Goal: Information Seeking & Learning: Find specific fact

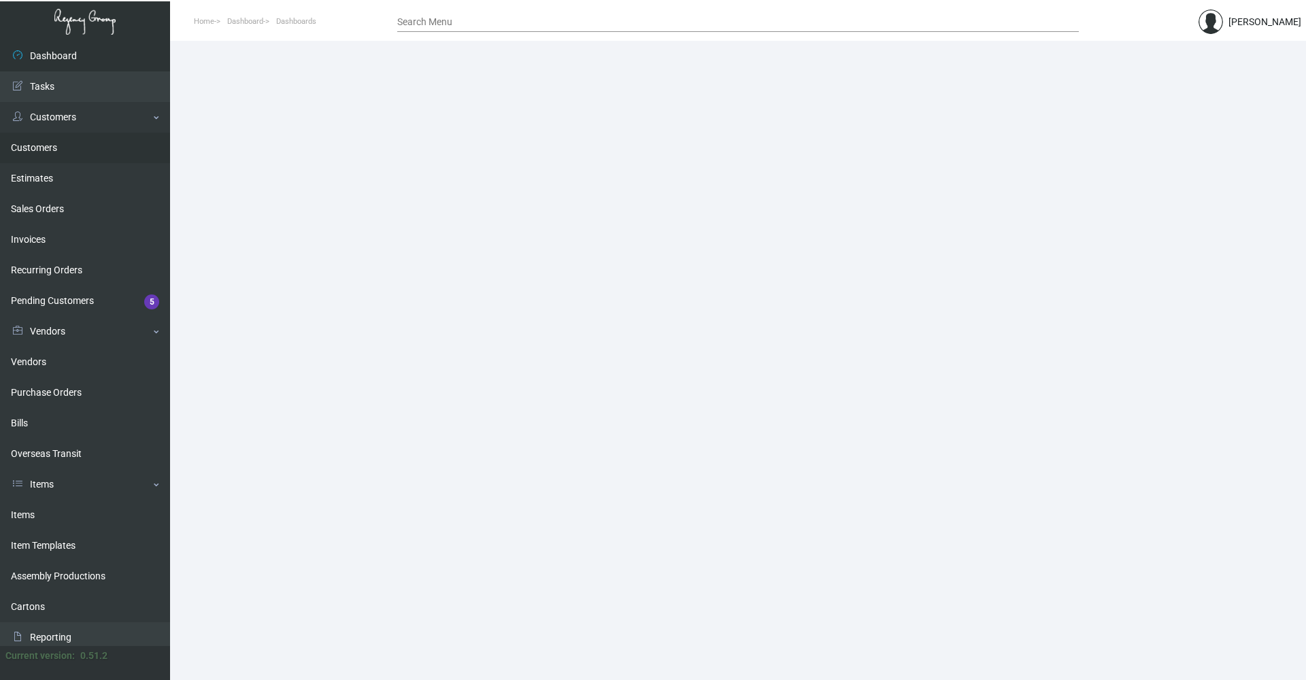
click at [32, 148] on link "Customers" at bounding box center [85, 148] width 170 height 31
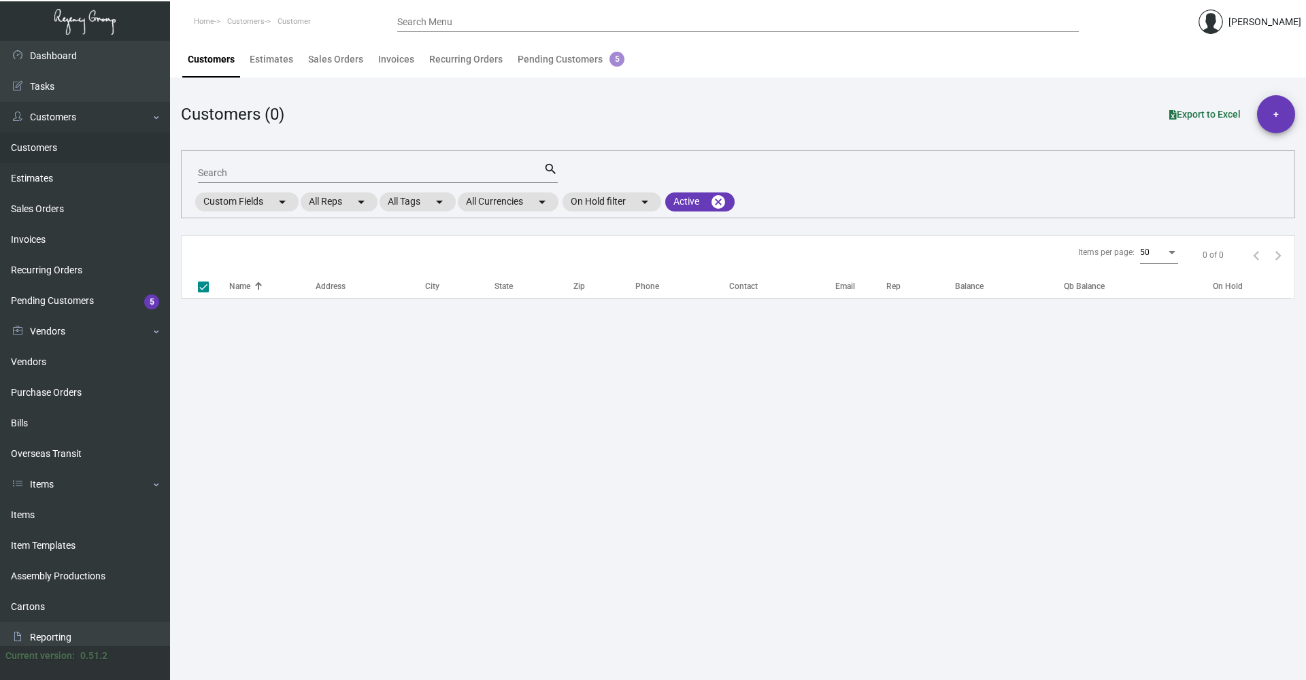
checkbox input "false"
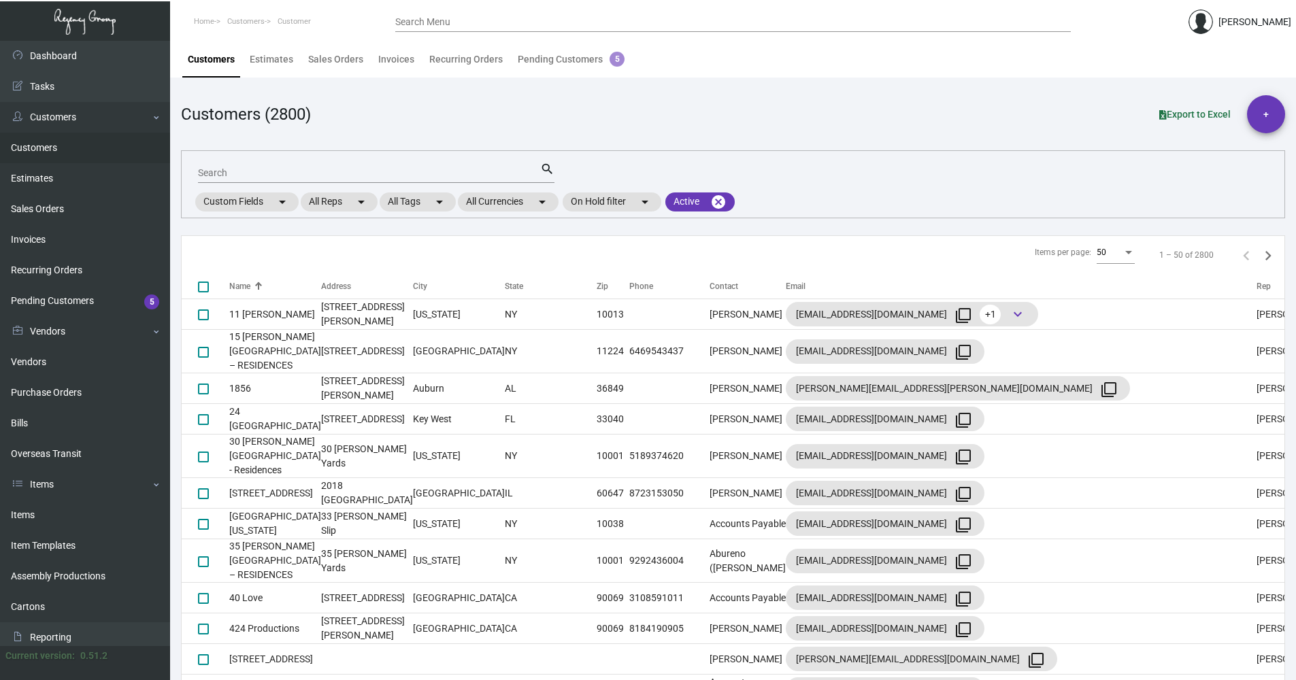
click at [326, 174] on input "Search" at bounding box center [369, 173] width 342 height 11
type input "[PERSON_NAME]"
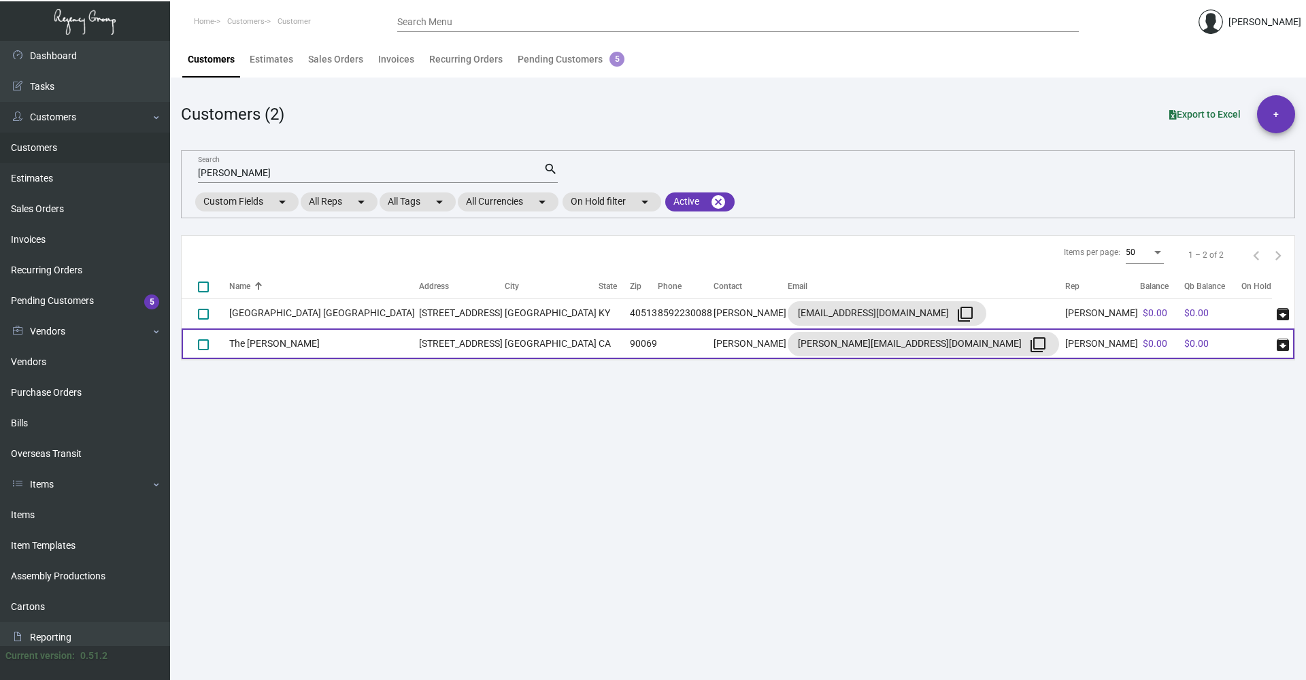
click at [473, 342] on td "[STREET_ADDRESS]" at bounding box center [462, 344] width 86 height 31
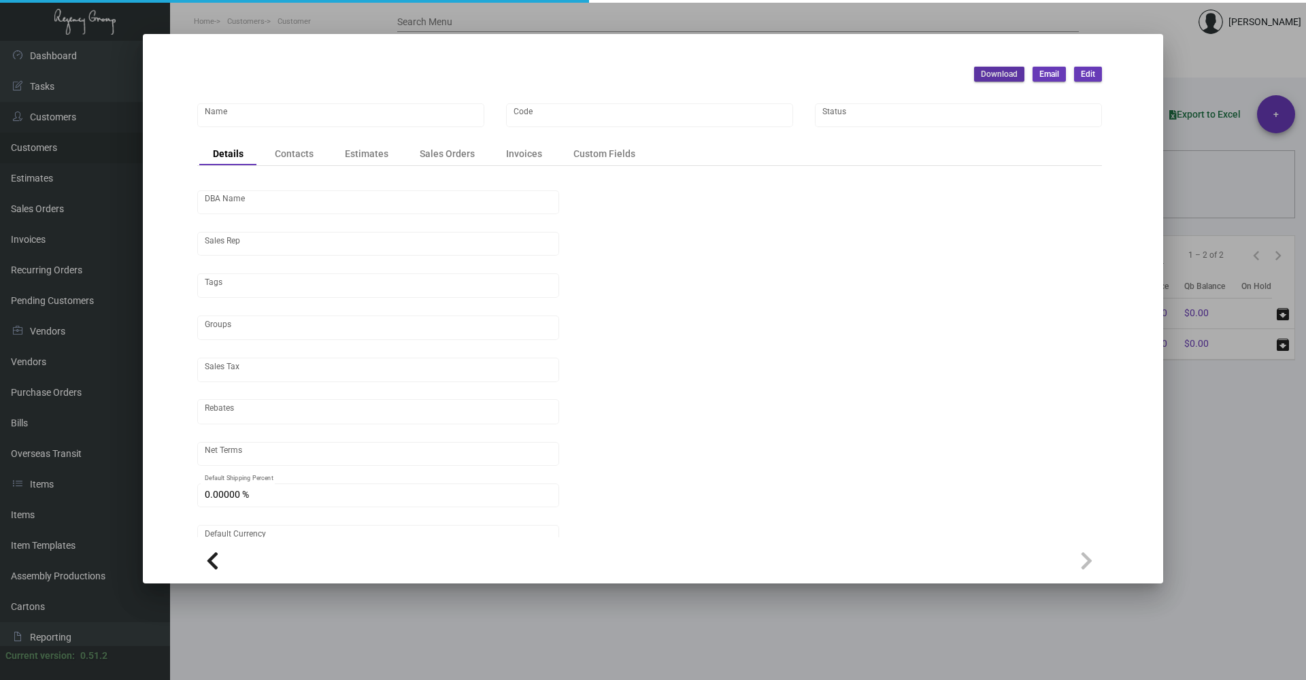
type input "The [PERSON_NAME]"
type input "581"
type input "[PERSON_NAME]"
type input "ST CA-[GEOGRAPHIC_DATA]-[GEOGRAPHIC_DATA]"
type input "Net 30"
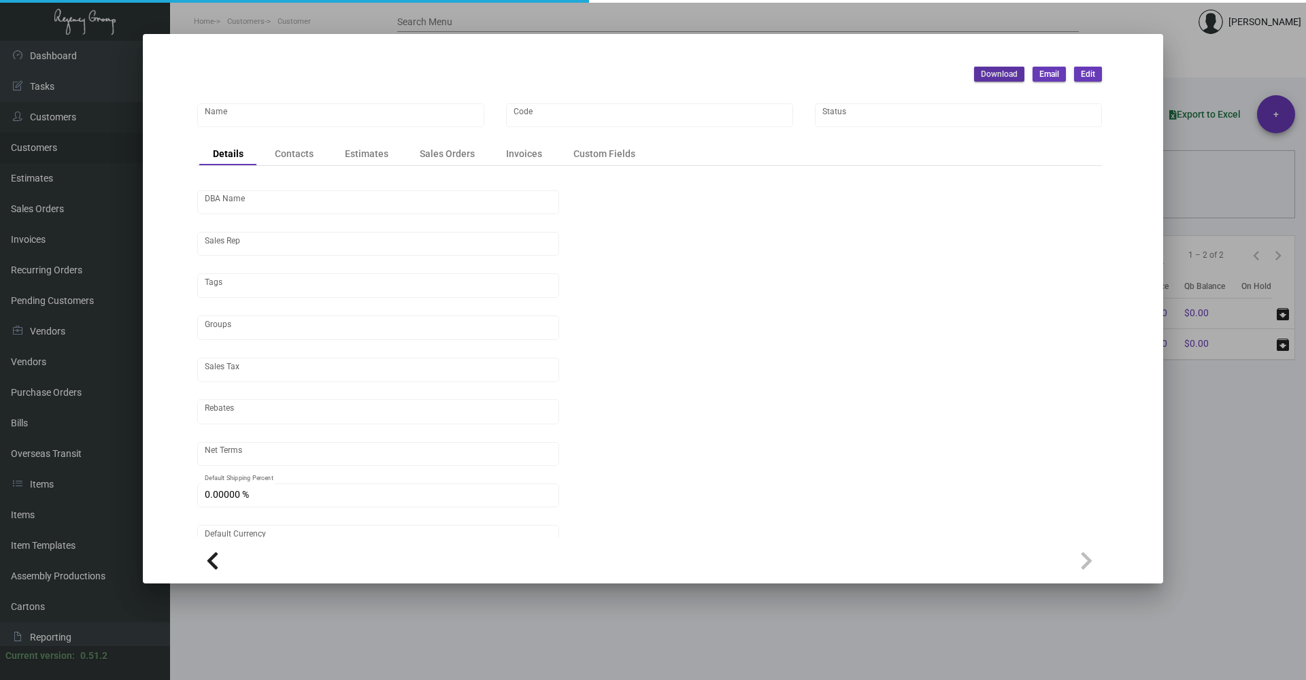
type input "United States Dollar $"
type input "$ 0.00"
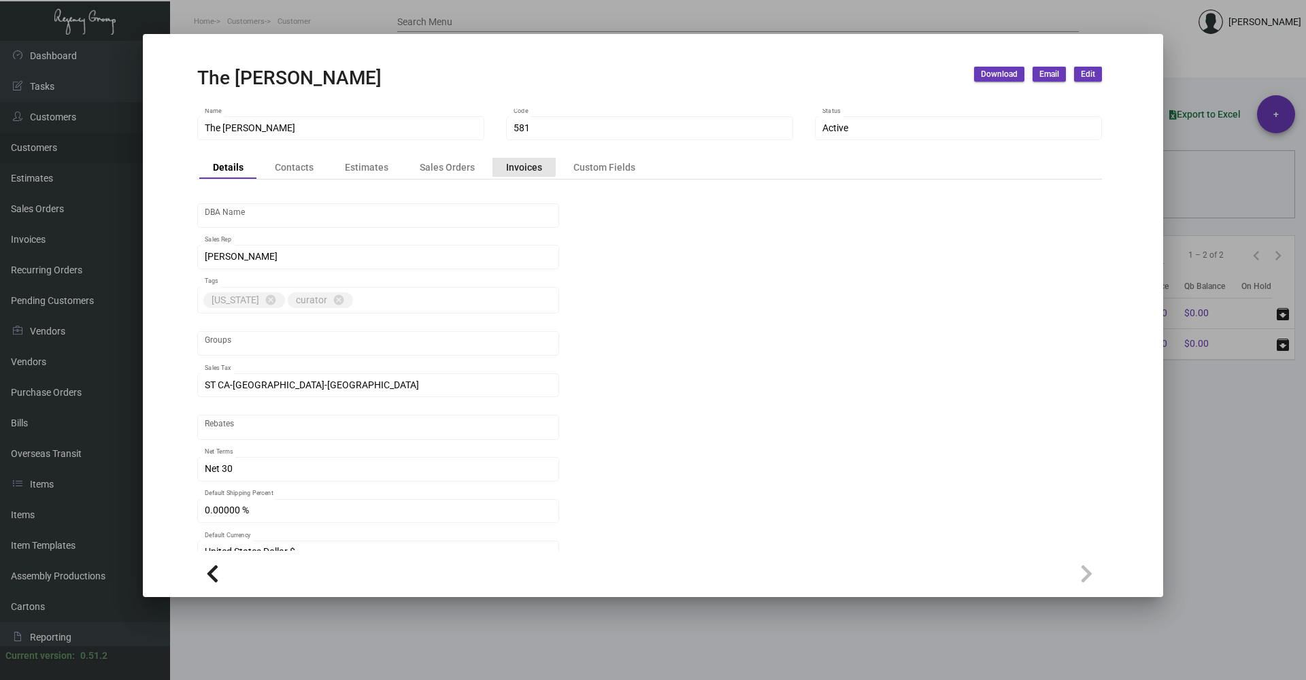
click at [519, 165] on div "Invoices" at bounding box center [524, 167] width 36 height 14
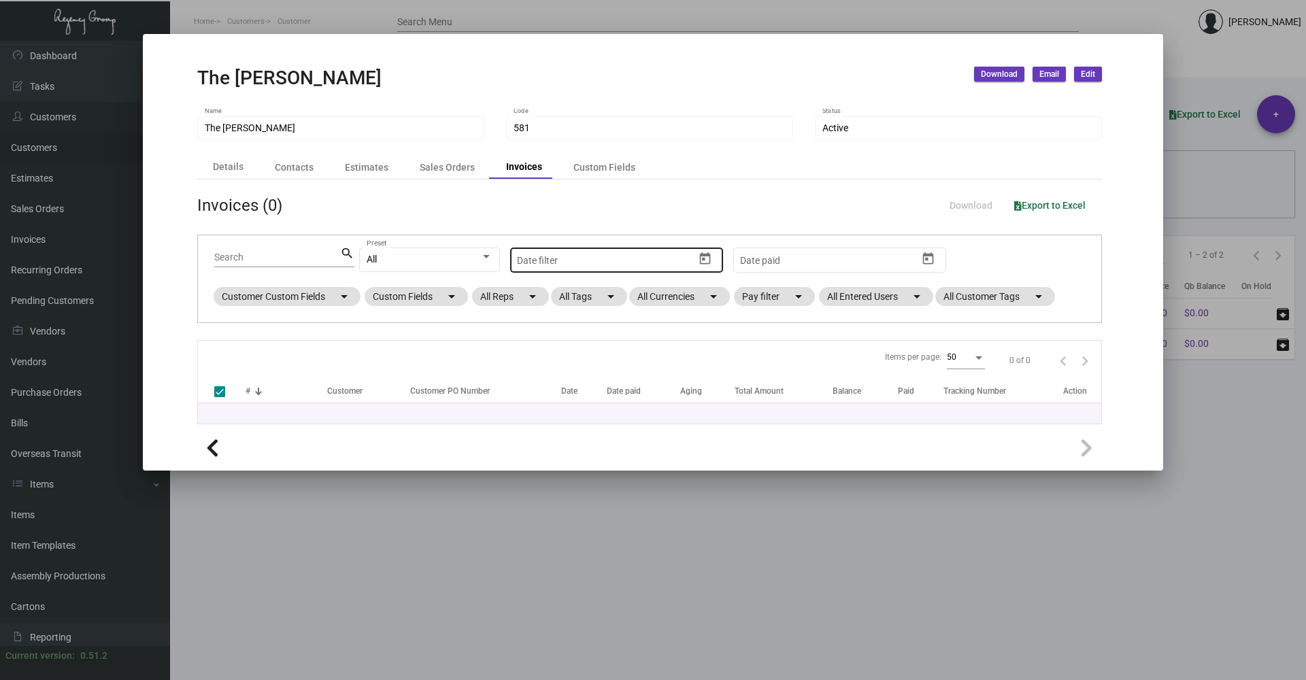
checkbox input "false"
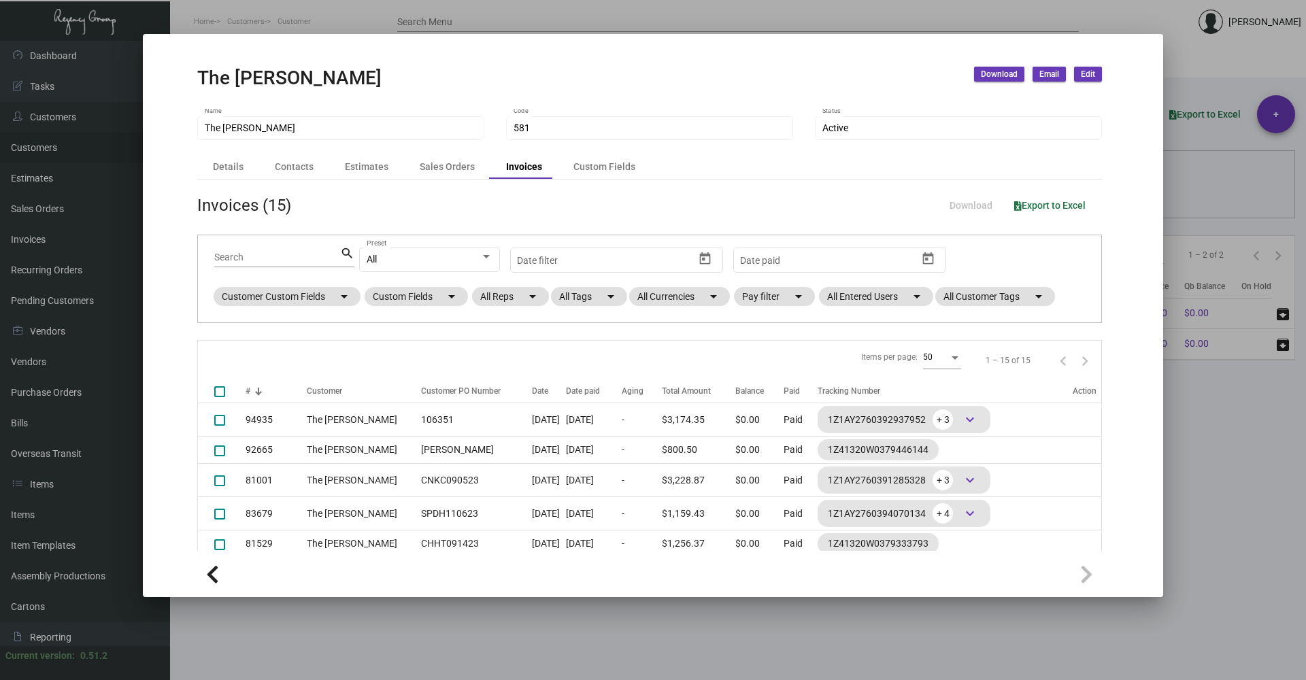
click at [1197, 405] on div at bounding box center [653, 340] width 1306 height 680
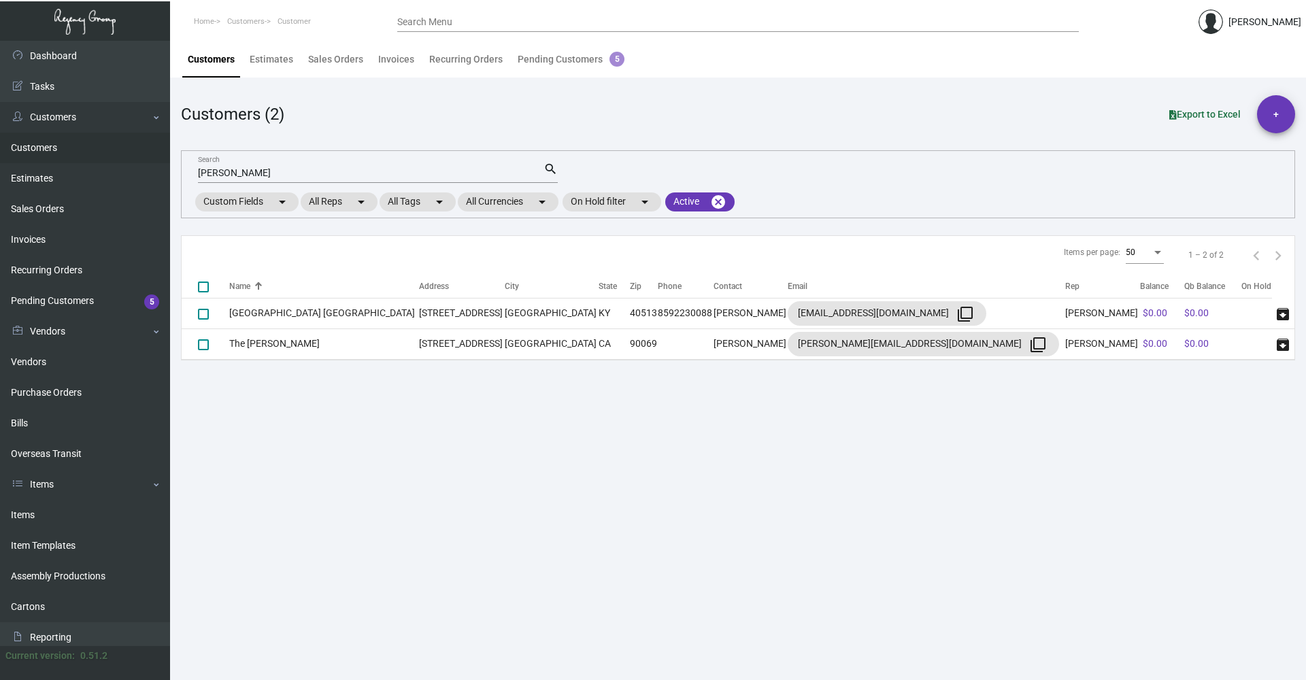
click at [295, 176] on input "[PERSON_NAME]" at bounding box center [371, 173] width 346 height 11
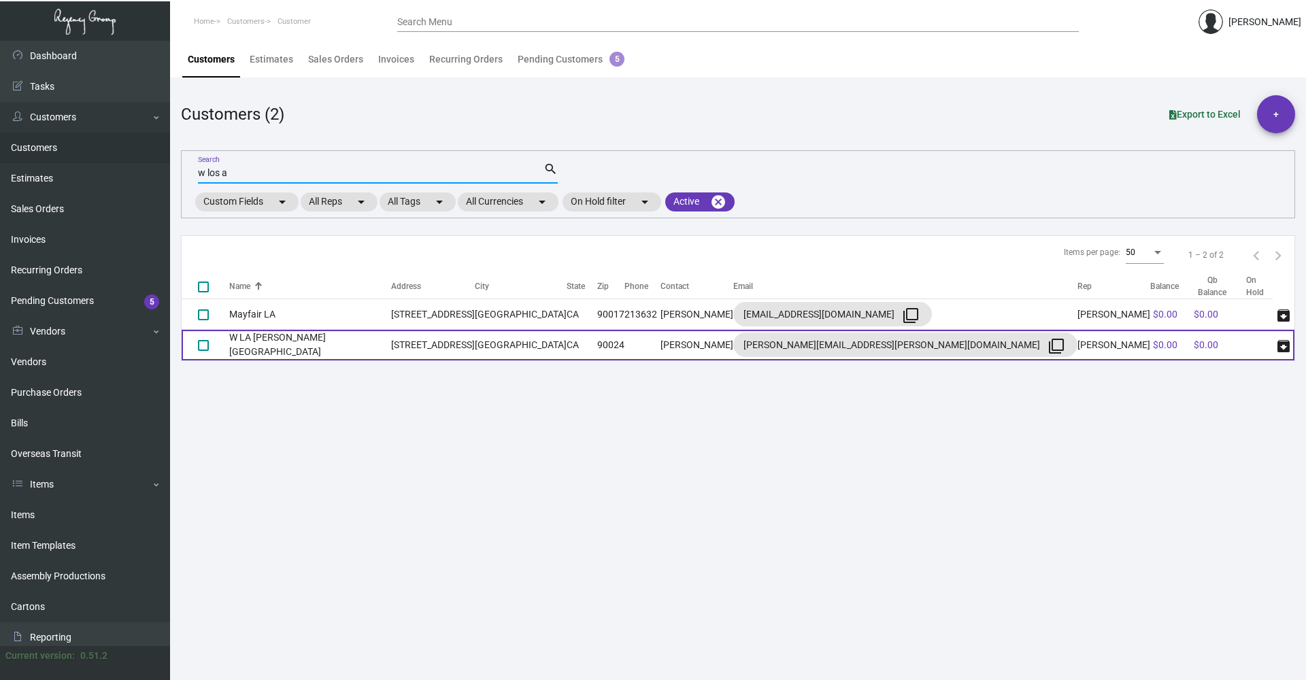
type input "w los a"
click at [518, 349] on td "[GEOGRAPHIC_DATA]" at bounding box center [521, 345] width 92 height 31
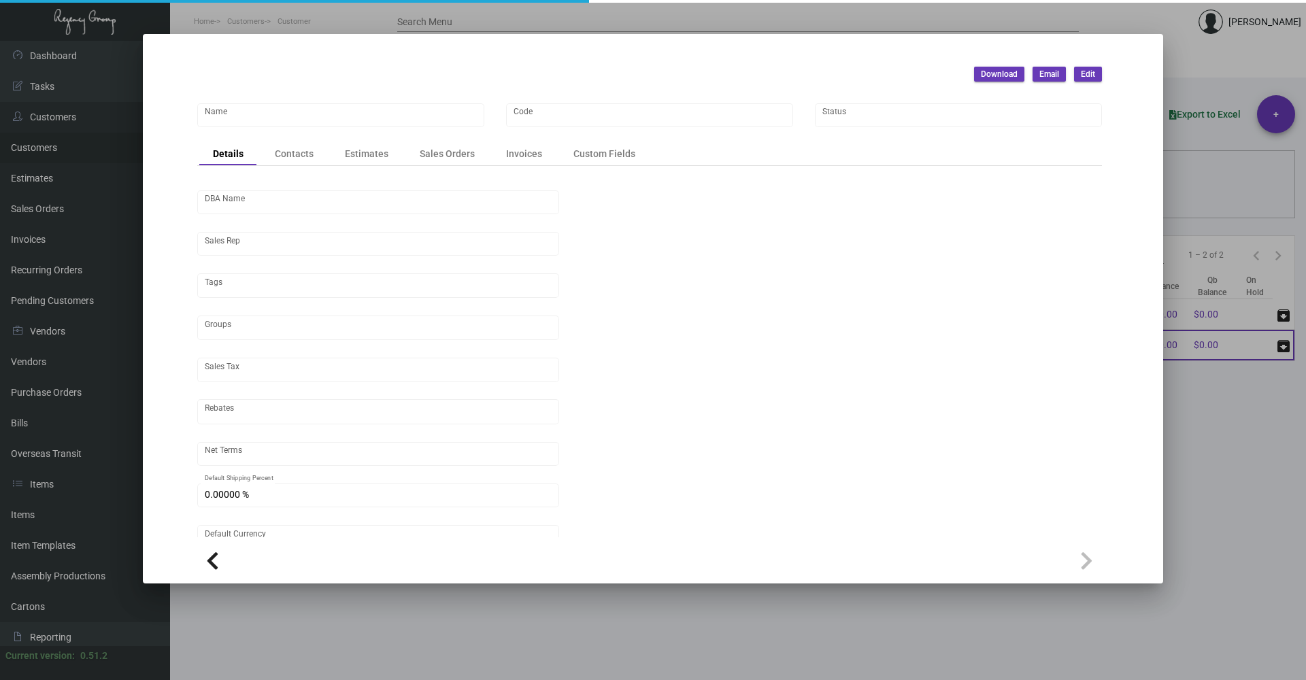
type input "W LA [PERSON_NAME][GEOGRAPHIC_DATA]"
type input "1037"
type input "[PERSON_NAME]"
type input "ST CA-[GEOGRAPHIC_DATA]-[GEOGRAPHIC_DATA]"
type input "Net 30"
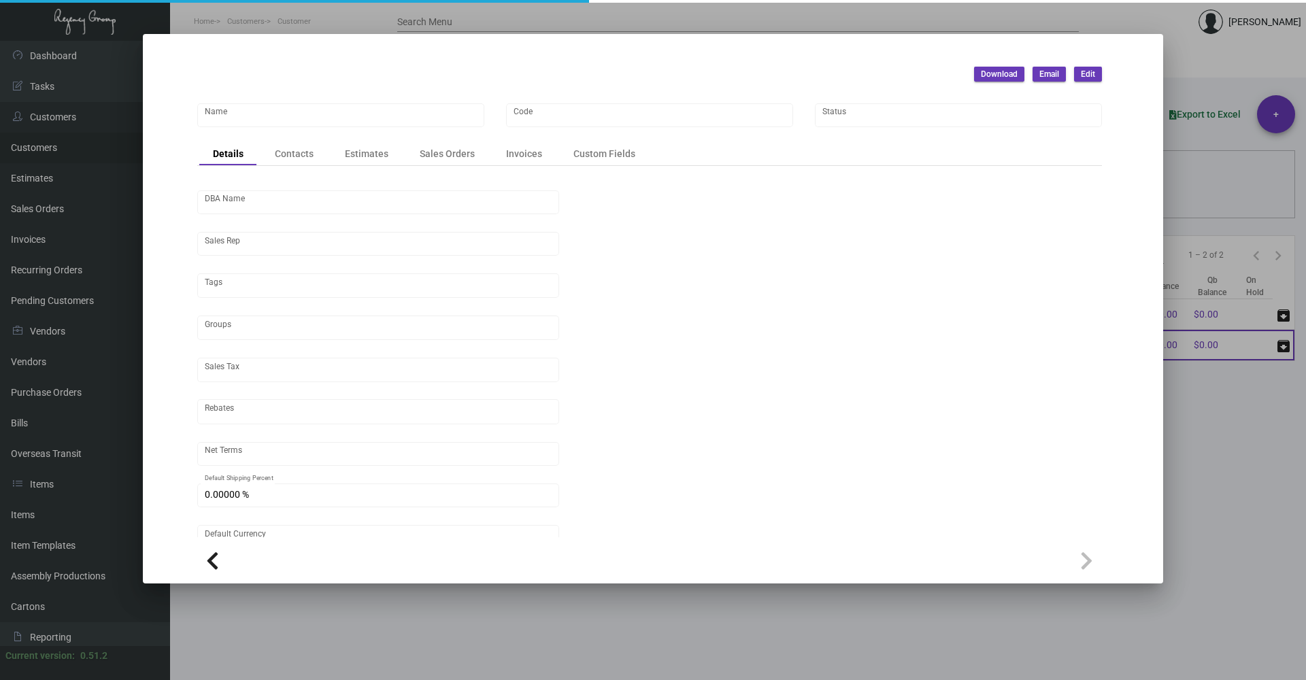
type input "United States Dollar $"
type input "$ 0.00"
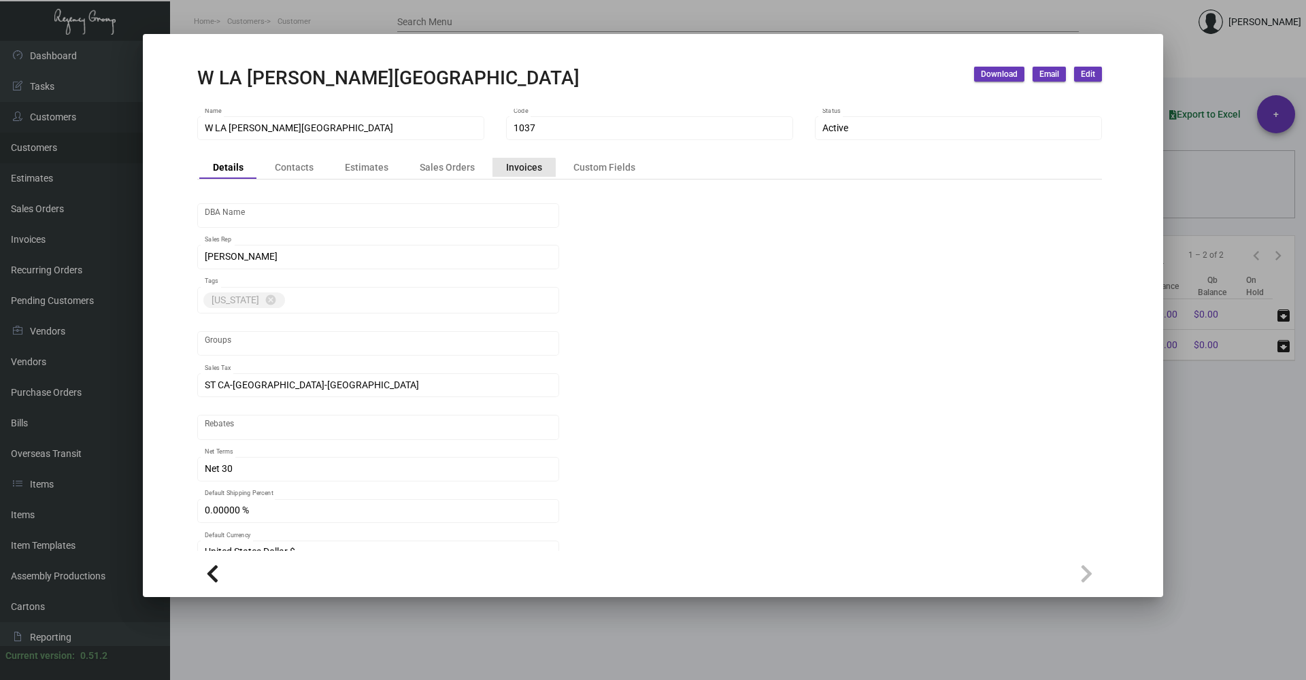
click at [511, 170] on div "Invoices" at bounding box center [524, 167] width 36 height 14
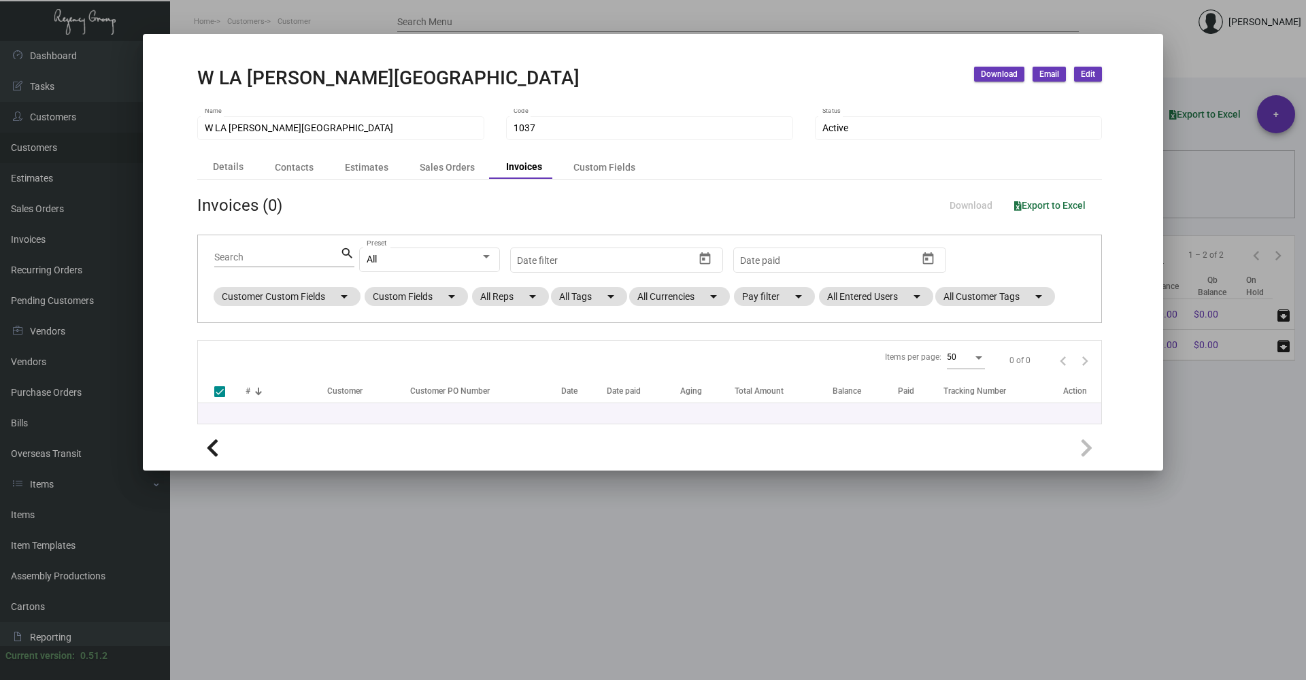
checkbox input "false"
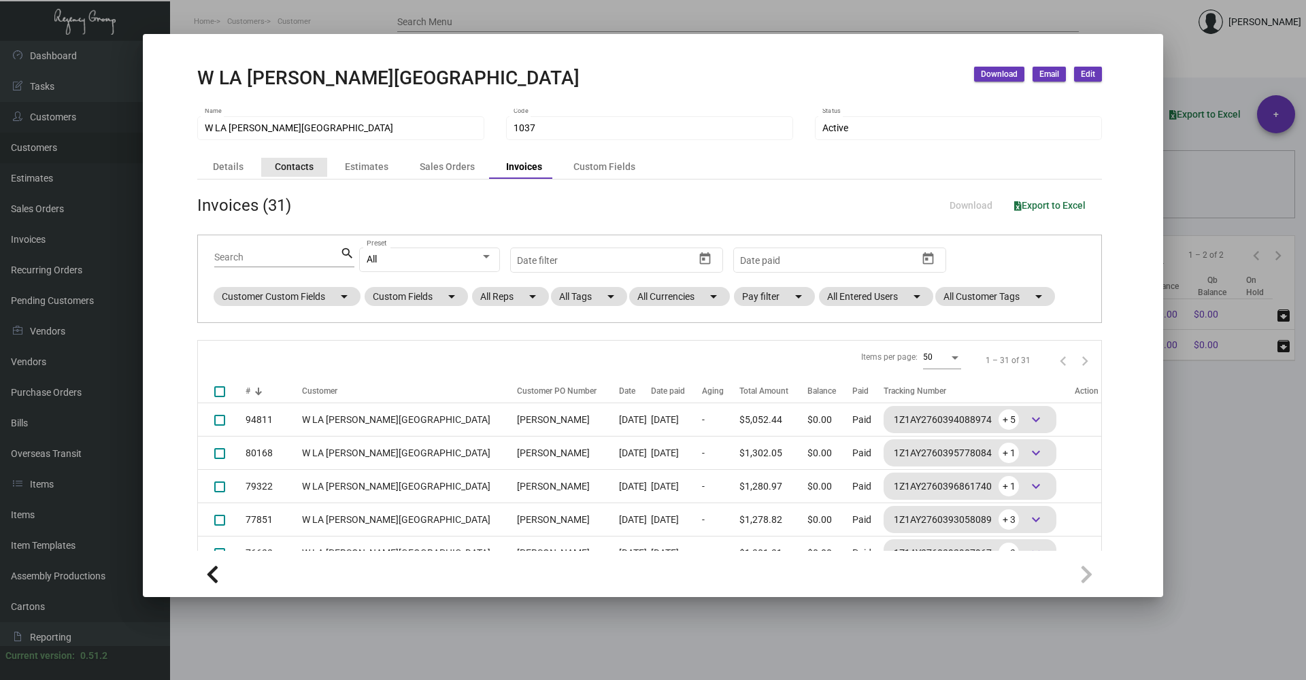
click at [294, 163] on div "Contacts" at bounding box center [294, 167] width 39 height 14
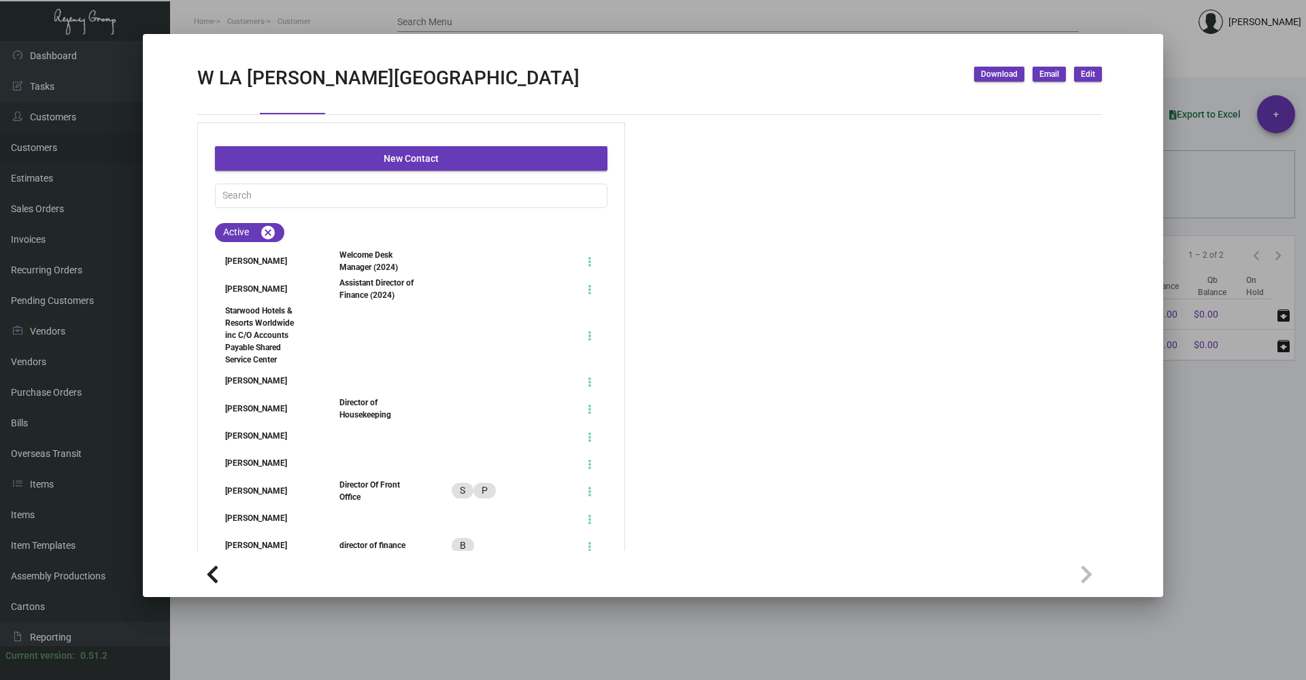
scroll to position [127, 0]
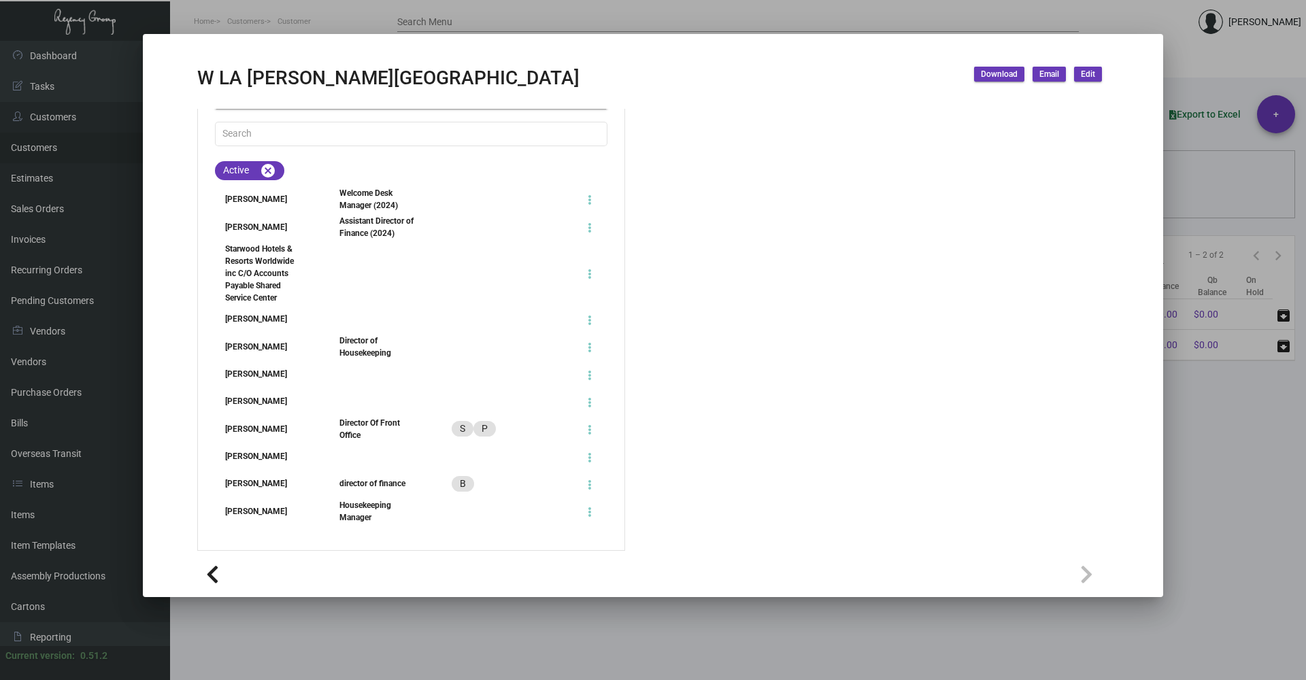
click at [424, 479] on div "director of finance" at bounding box center [378, 484] width 98 height 12
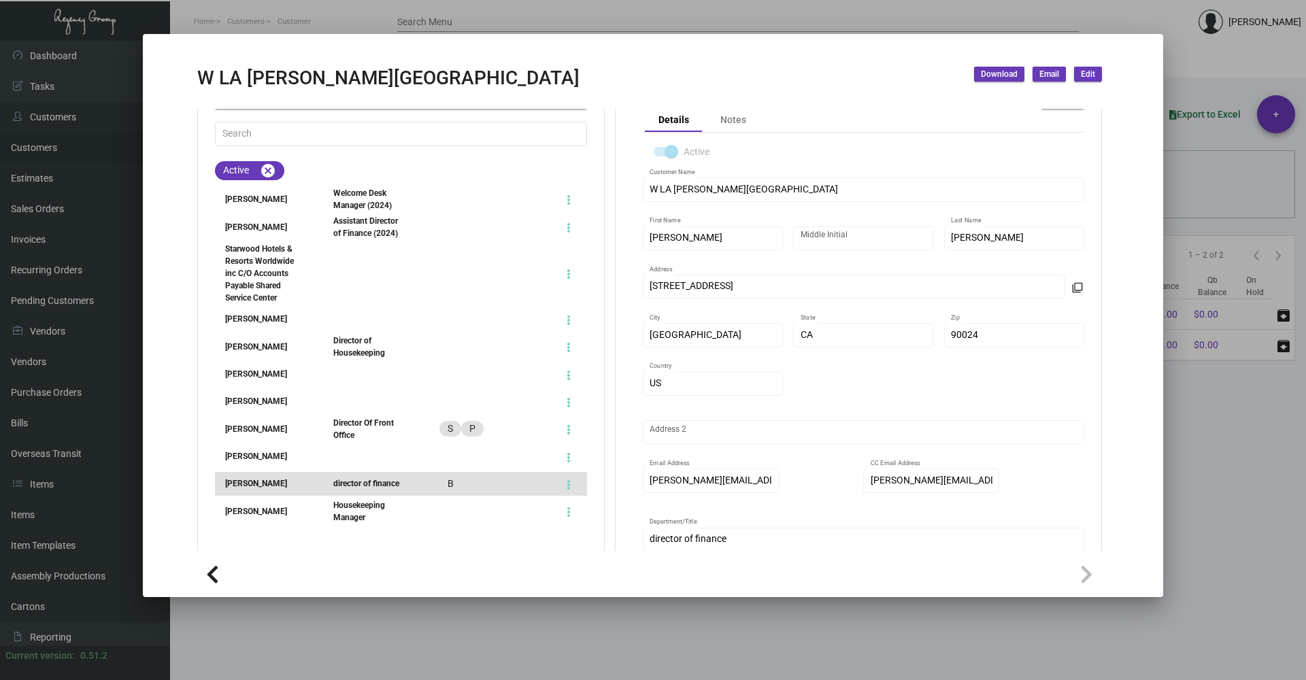
scroll to position [36, 0]
click at [912, 103] on app-customer-details-dialog "W [GEOGRAPHIC_DATA][PERSON_NAME] Download Email Edit W [GEOGRAPHIC_DATA][PERSON…" at bounding box center [649, 332] width 905 height 531
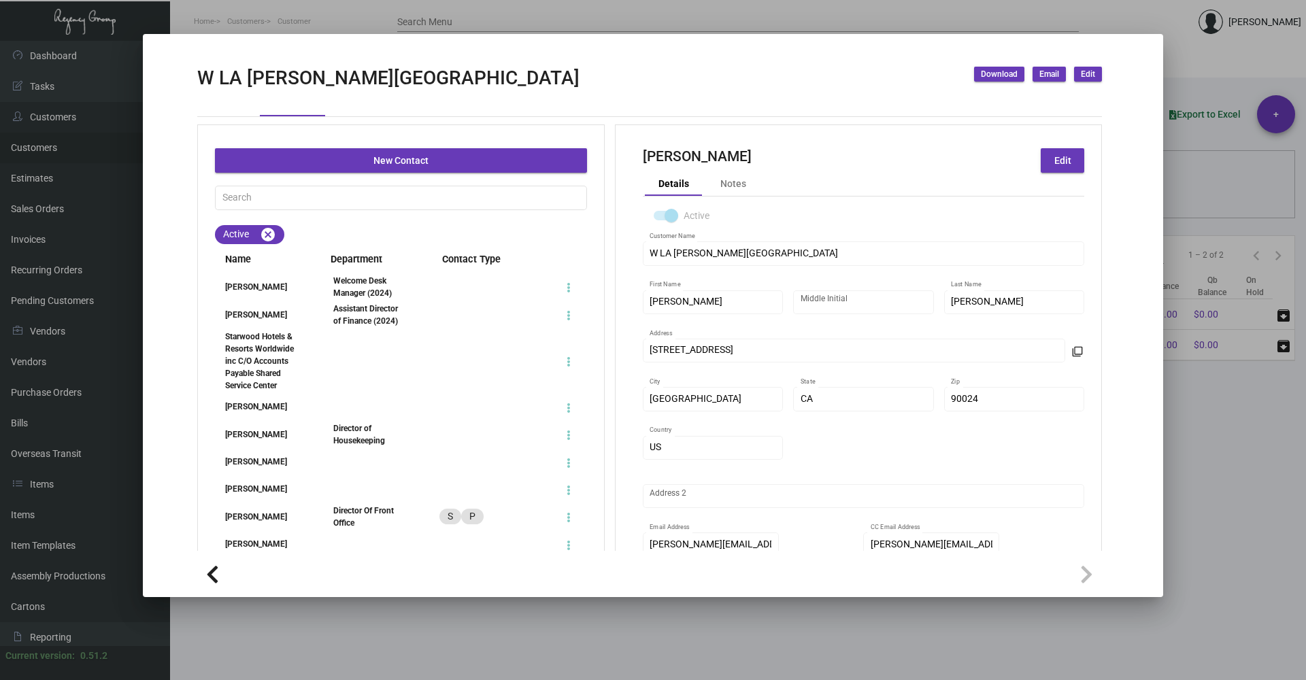
scroll to position [0, 0]
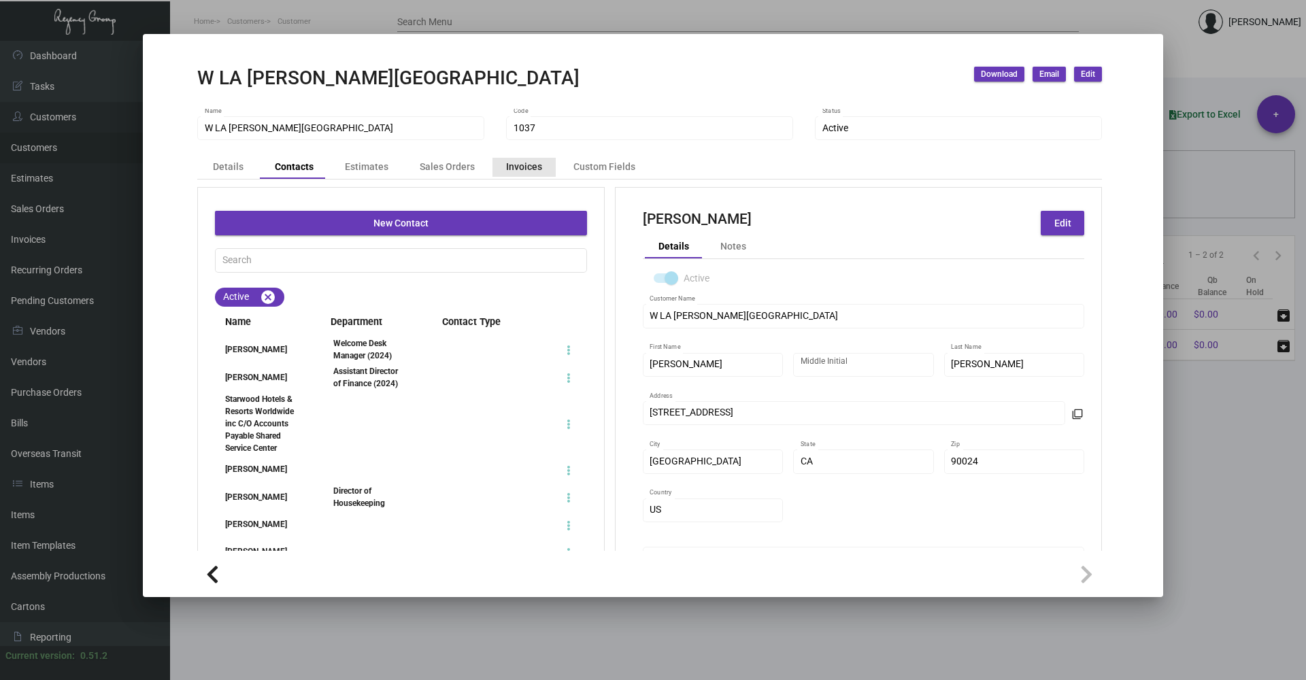
click at [531, 163] on div "Invoices" at bounding box center [524, 167] width 36 height 14
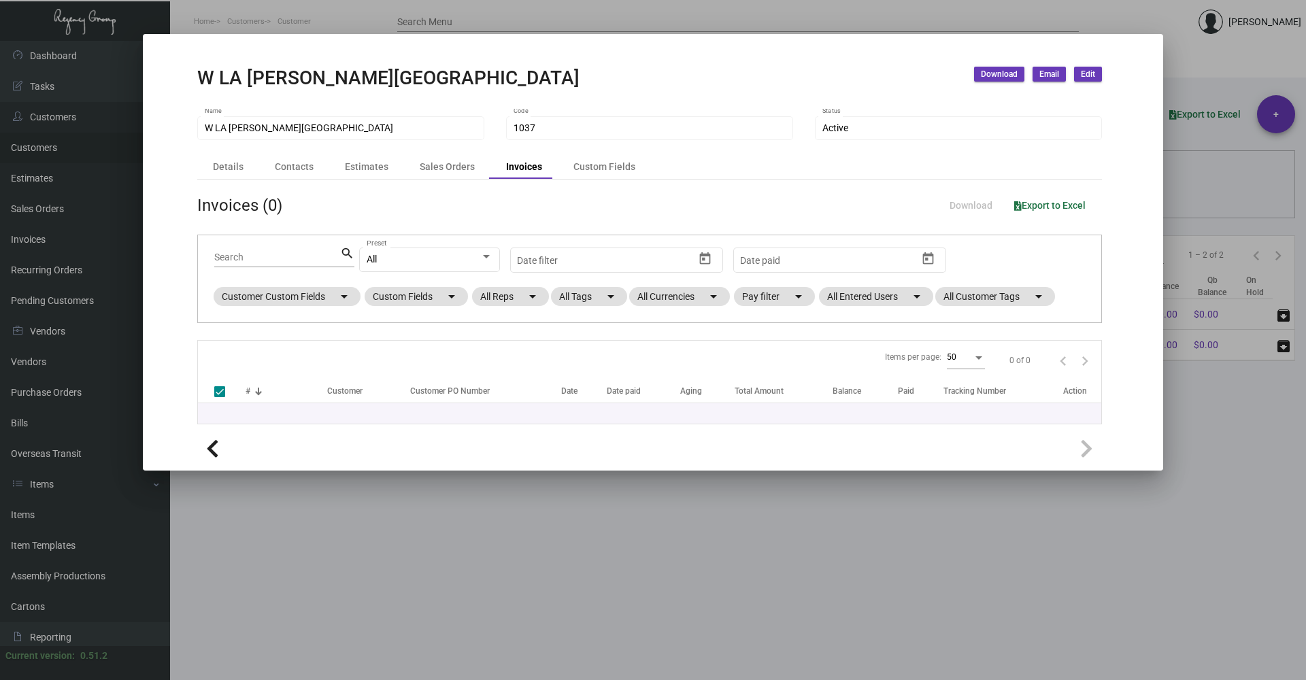
checkbox input "false"
